Goal: Information Seeking & Learning: Check status

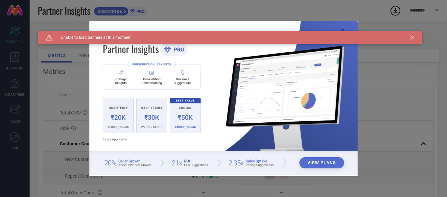
click at [414, 40] on div "Caution Created with Sketch. Unable to load banners at this moment" at bounding box center [230, 37] width 385 height 13
click at [413, 39] on icon at bounding box center [412, 38] width 4 height 4
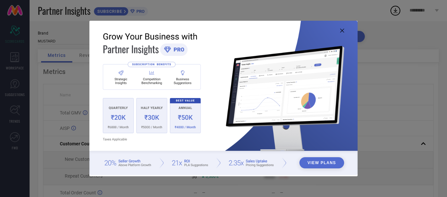
click at [342, 28] on img at bounding box center [223, 98] width 268 height 154
click at [342, 31] on icon at bounding box center [342, 31] width 4 height 4
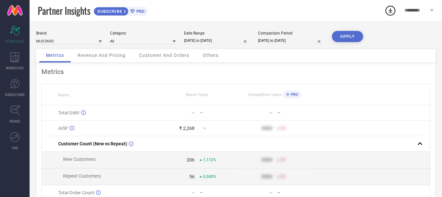
click at [108, 54] on span "Revenue And Pricing" at bounding box center [102, 55] width 48 height 5
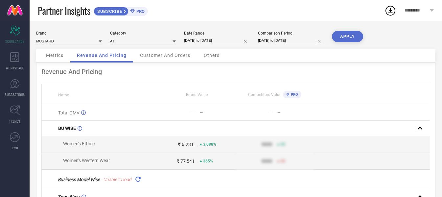
select select "8"
select select "2025"
select select "9"
select select "2025"
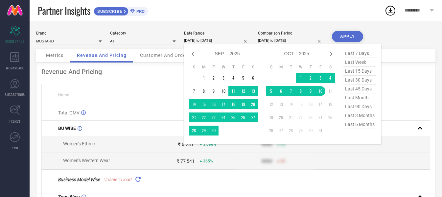
click at [210, 39] on input "[DATE] to [DATE]" at bounding box center [217, 40] width 66 height 7
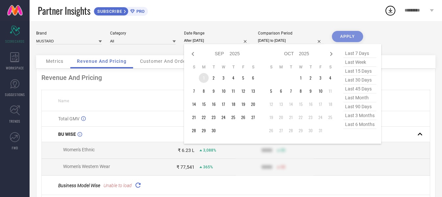
click at [207, 79] on td "1" at bounding box center [204, 78] width 10 height 10
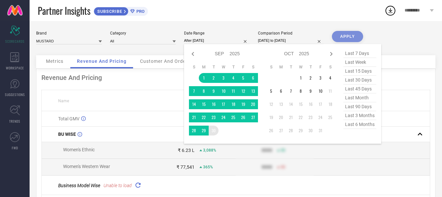
type input "[DATE] to [DATE]"
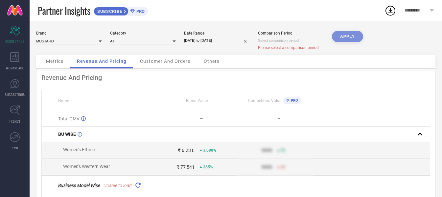
click at [345, 37] on div "APPLY" at bounding box center [347, 43] width 31 height 24
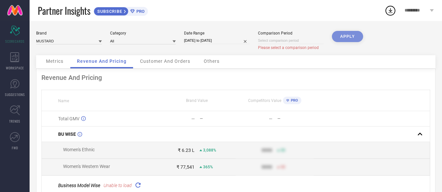
select select "9"
select select "2025"
select select "10"
select select "2025"
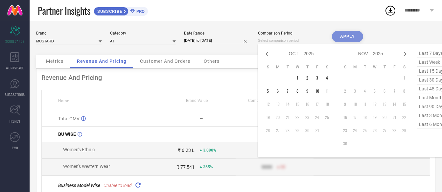
click at [296, 41] on input at bounding box center [291, 40] width 66 height 7
click at [267, 54] on icon at bounding box center [267, 54] width 8 height 8
select select "8"
select select "2025"
select select "9"
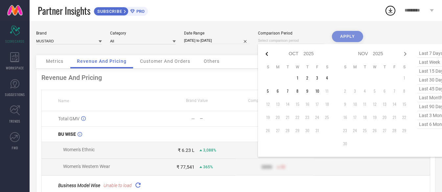
select select "2025"
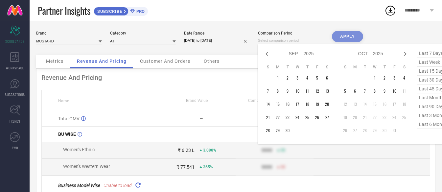
click at [267, 54] on icon at bounding box center [267, 54] width 8 height 8
select select "7"
select select "2025"
select select "8"
select select "2025"
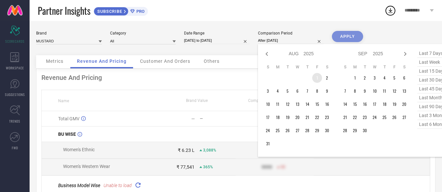
click at [320, 76] on td "1" at bounding box center [317, 78] width 10 height 10
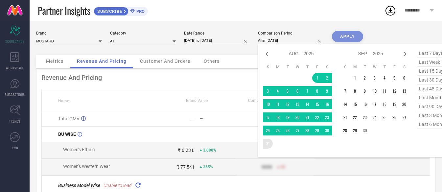
type input "[DATE] to [DATE]"
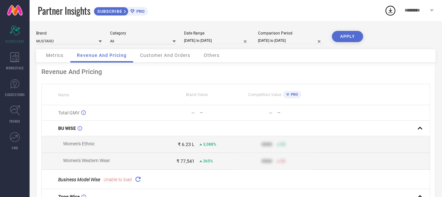
click at [347, 34] on button "APPLY" at bounding box center [347, 36] width 31 height 11
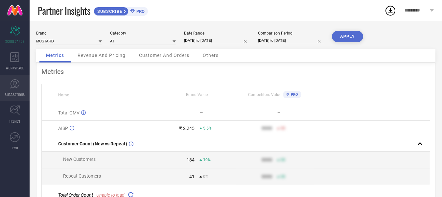
click at [18, 87] on icon at bounding box center [14, 83] width 9 height 9
